Goal: Information Seeking & Learning: Understand process/instructions

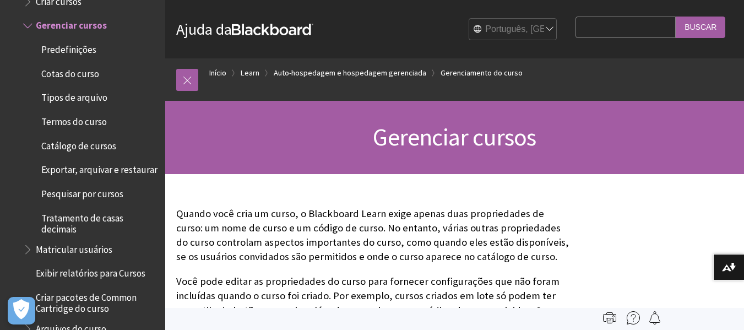
click at [517, 28] on select "English عربية Català Cymraeg Deutsch Español Suomi Français עברית Italiano 日本語 …" at bounding box center [513, 30] width 88 height 22
select select "/Learn/Administrator/Hosting/Course_Management/Managing_Courses"
click at [469, 19] on select "English عربية Català Cymraeg Deutsch Español Suomi Français עברית Italiano 日本語 …" at bounding box center [513, 30] width 88 height 22
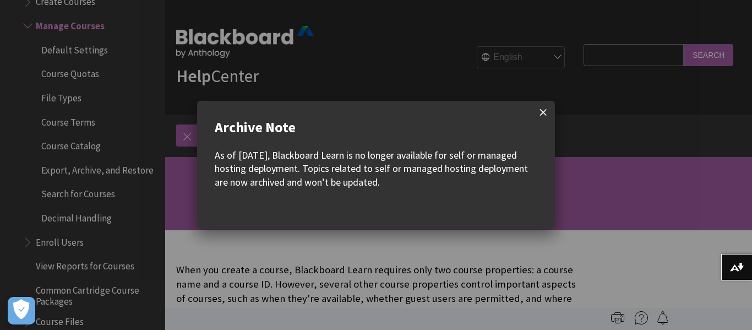
click at [542, 103] on span at bounding box center [543, 112] width 23 height 23
